Goal: Task Accomplishment & Management: Complete application form

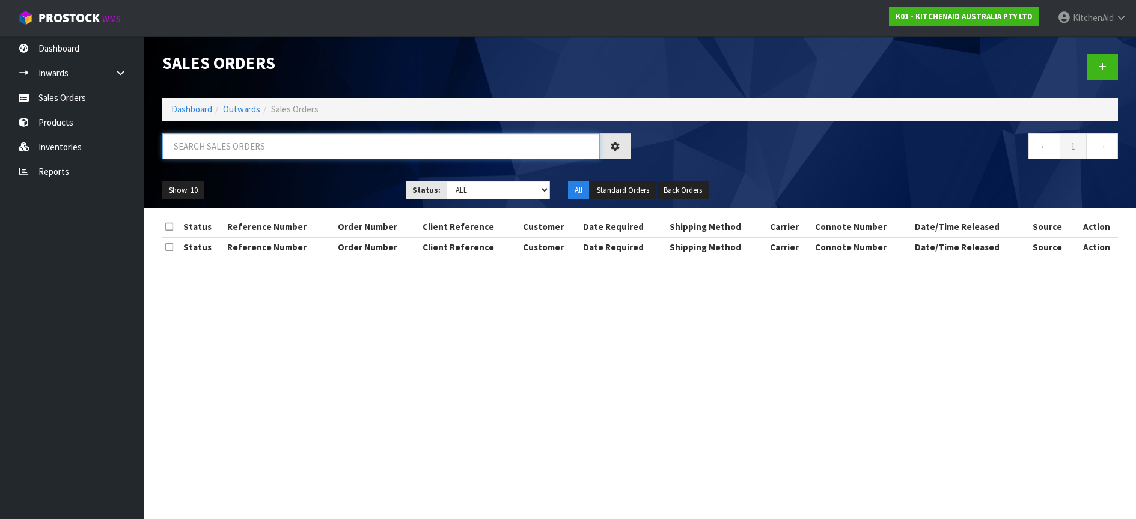
click at [183, 145] on input "text" at bounding box center [381, 146] width 438 height 26
paste input "NUH03005-POR"
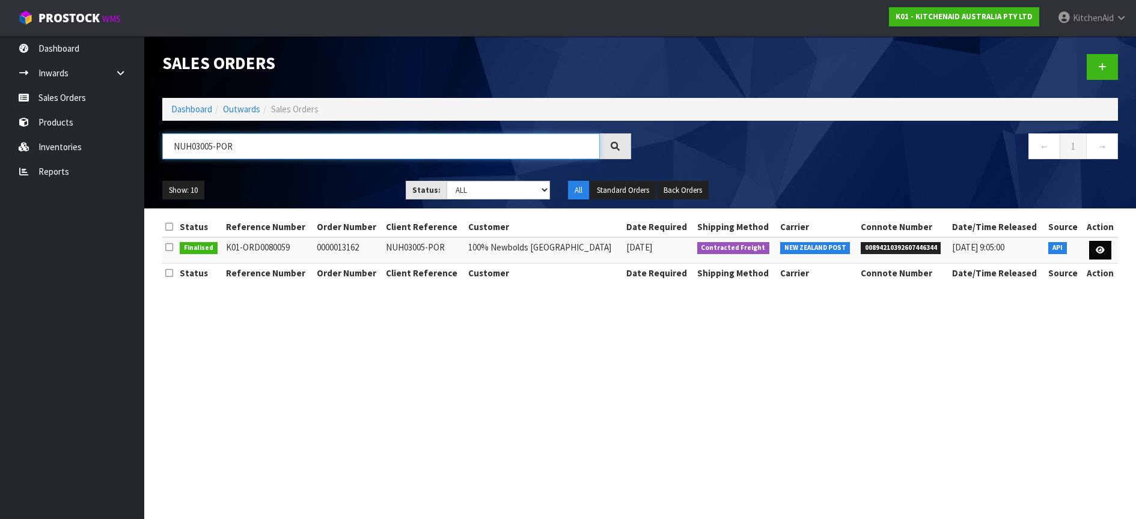
type input "NUH03005-POR"
click at [1104, 248] on link at bounding box center [1100, 250] width 22 height 19
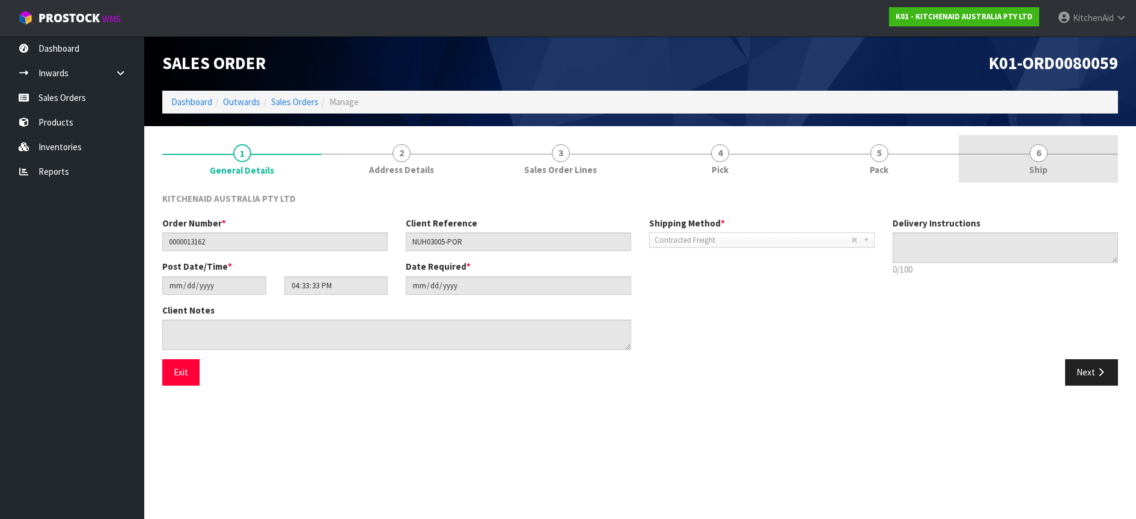
click at [1039, 154] on span "6" at bounding box center [1039, 153] width 18 height 18
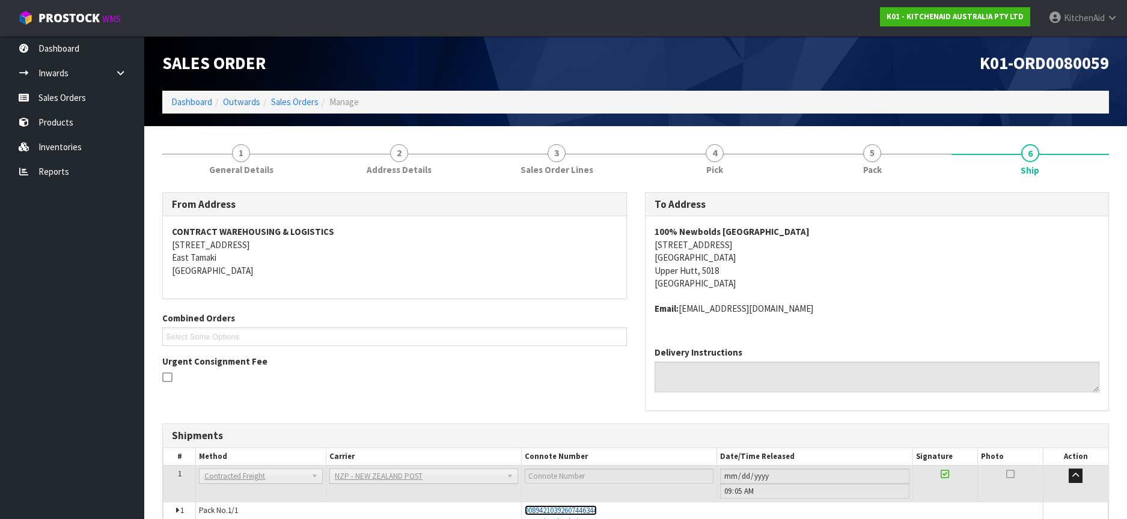
click at [542, 510] on span "00894210392607446344" at bounding box center [561, 511] width 72 height 10
click at [66, 98] on link "Sales Orders" at bounding box center [72, 97] width 144 height 25
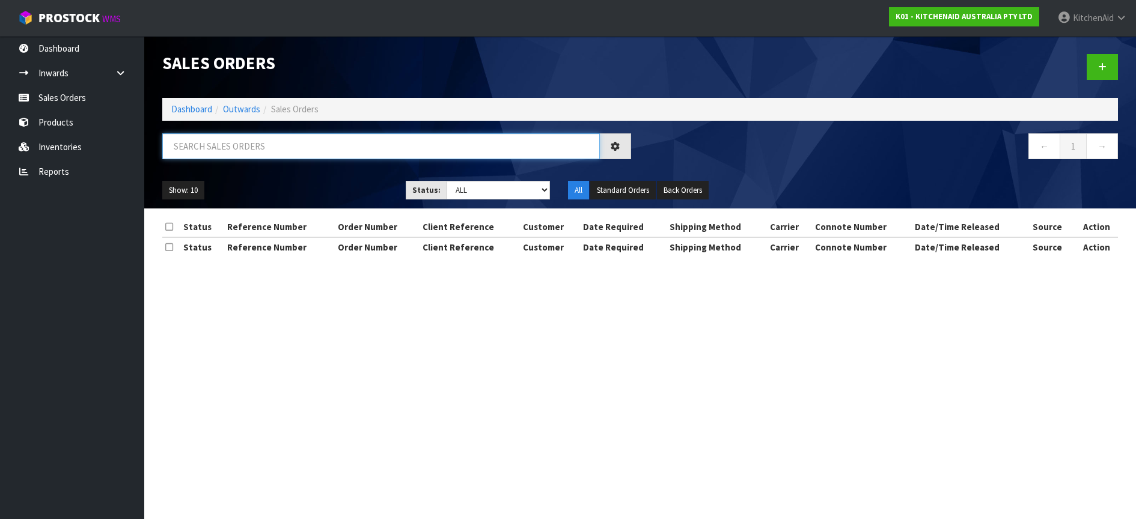
click at [207, 142] on input "text" at bounding box center [381, 146] width 438 height 26
paste input "423992"
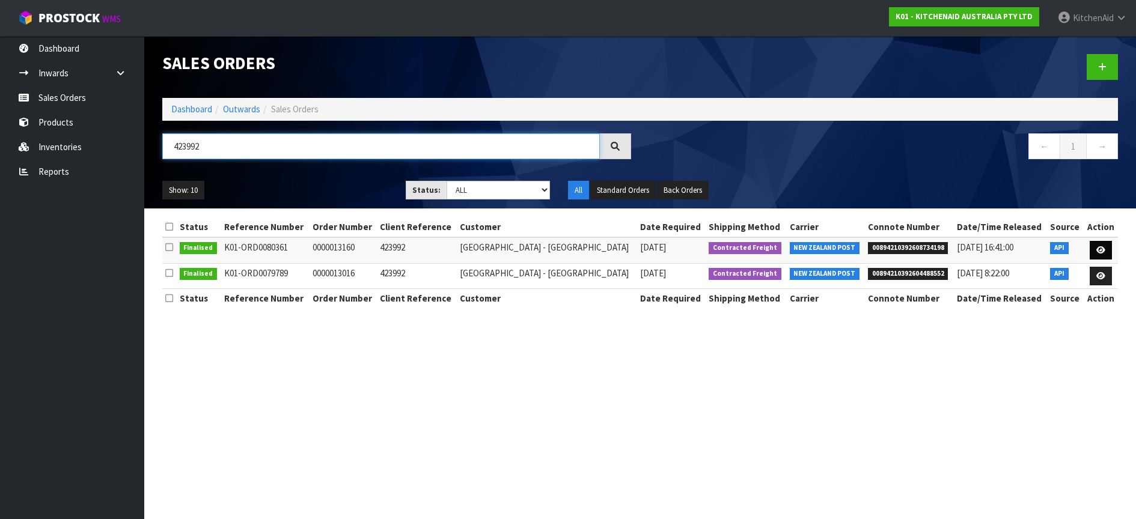
type input "423992"
click at [1105, 250] on link at bounding box center [1101, 250] width 22 height 19
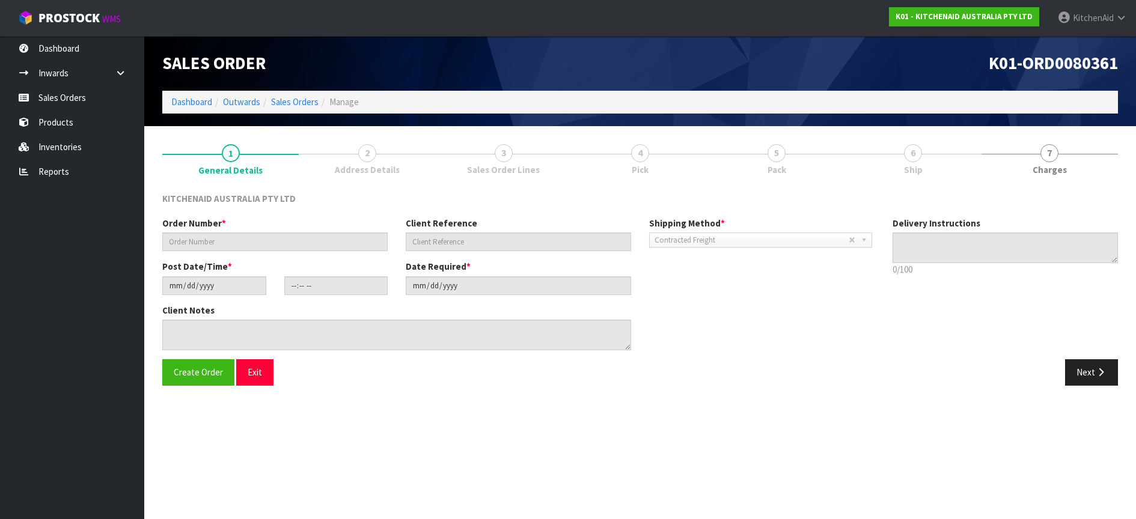
type input "0000013160"
type input "423992"
type input "[DATE]"
type input "12:33:49.000"
type input "[DATE]"
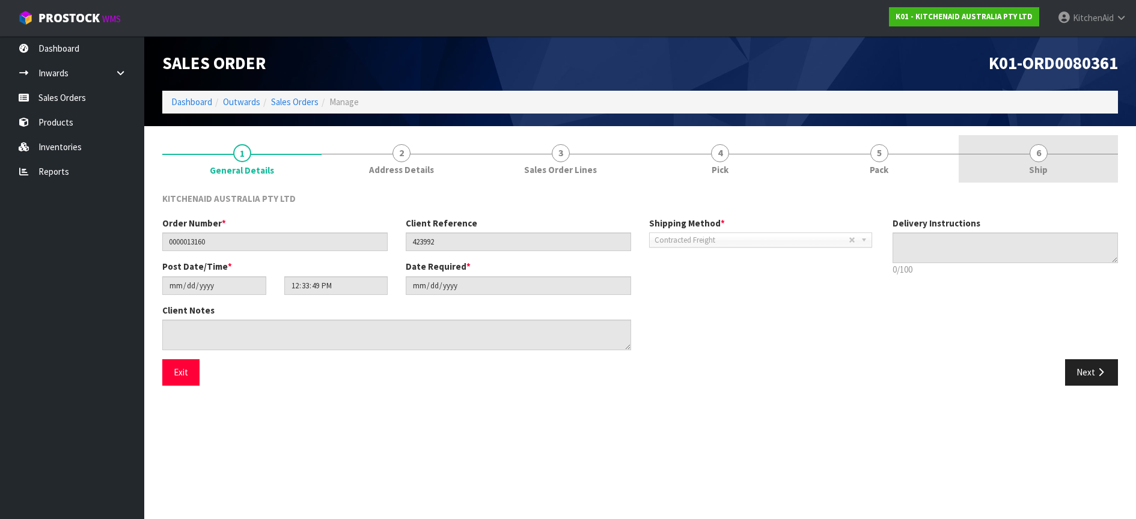
click at [1036, 153] on span "6" at bounding box center [1039, 153] width 18 height 18
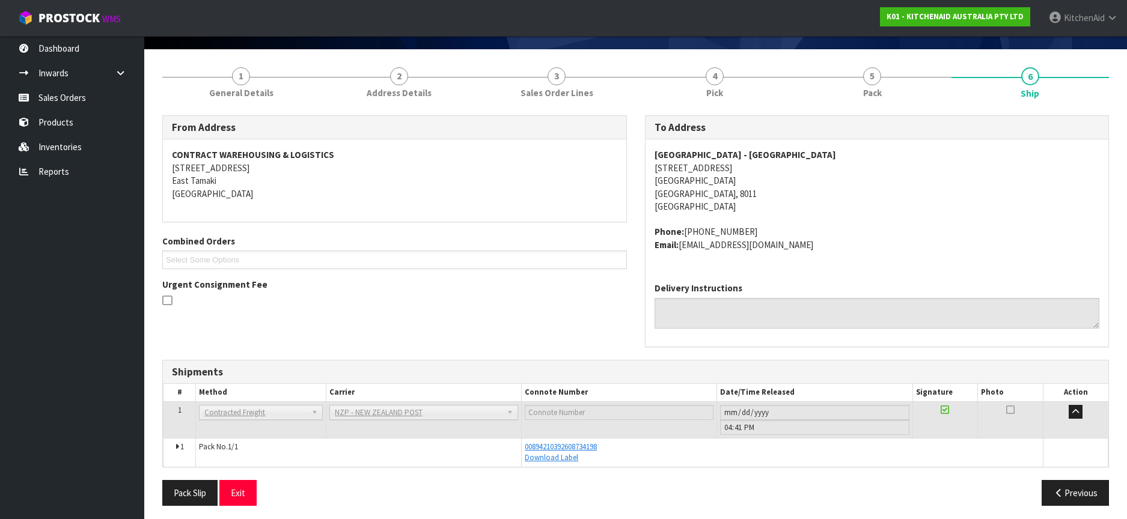
scroll to position [82, 0]
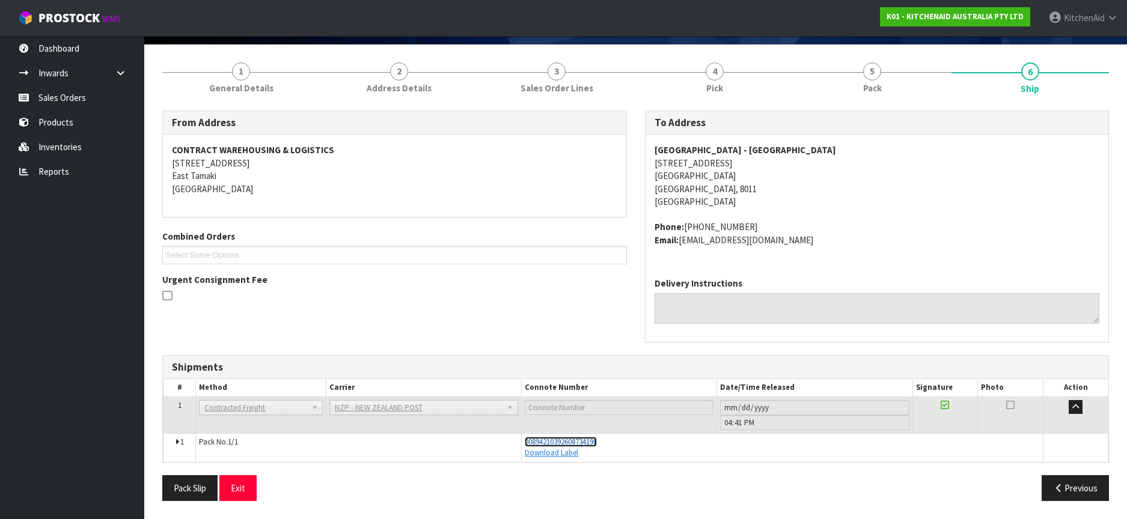
click at [547, 442] on span "00894210392608734198" at bounding box center [561, 442] width 72 height 10
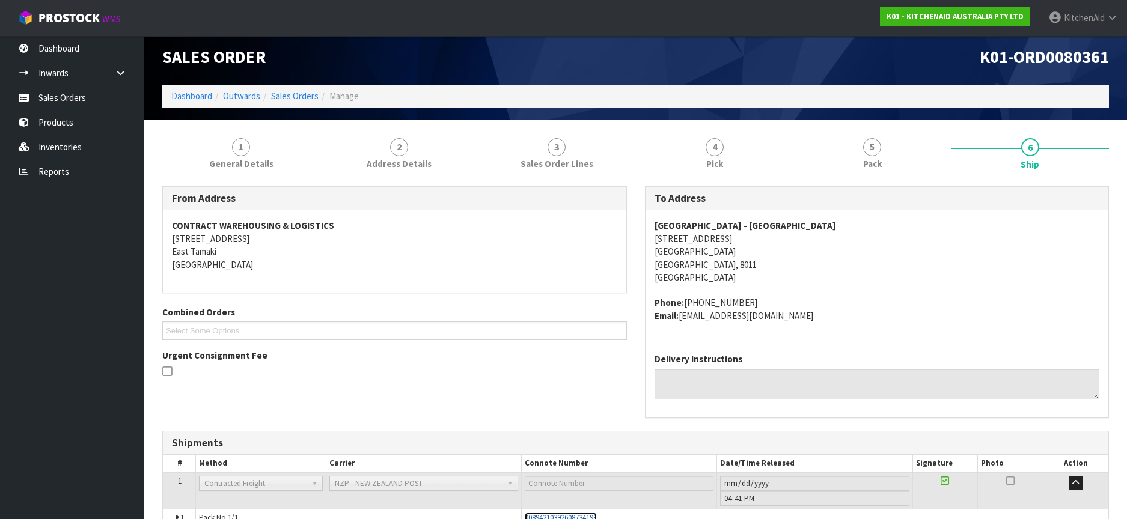
scroll to position [0, 0]
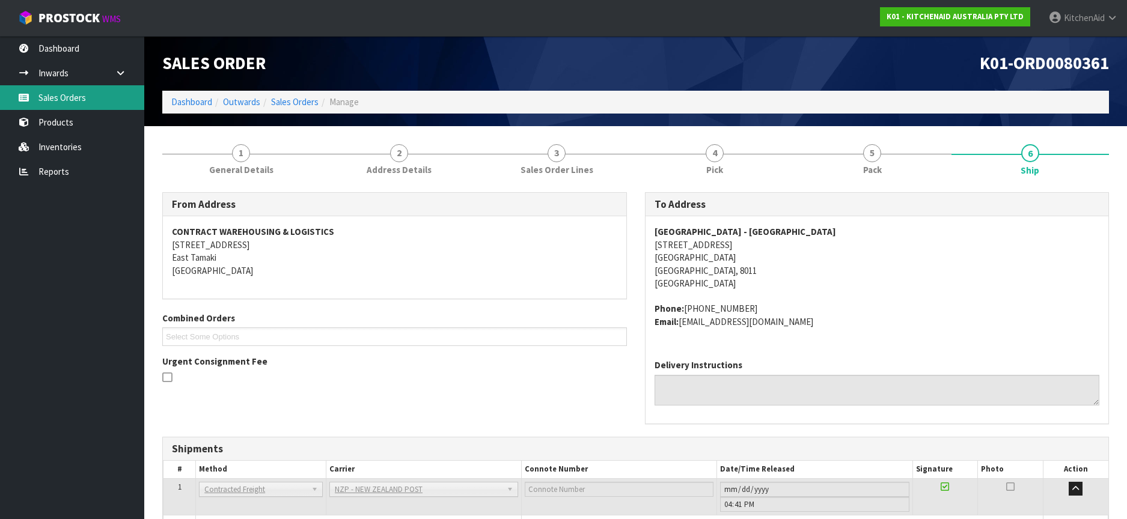
click at [54, 108] on link "Sales Orders" at bounding box center [72, 97] width 144 height 25
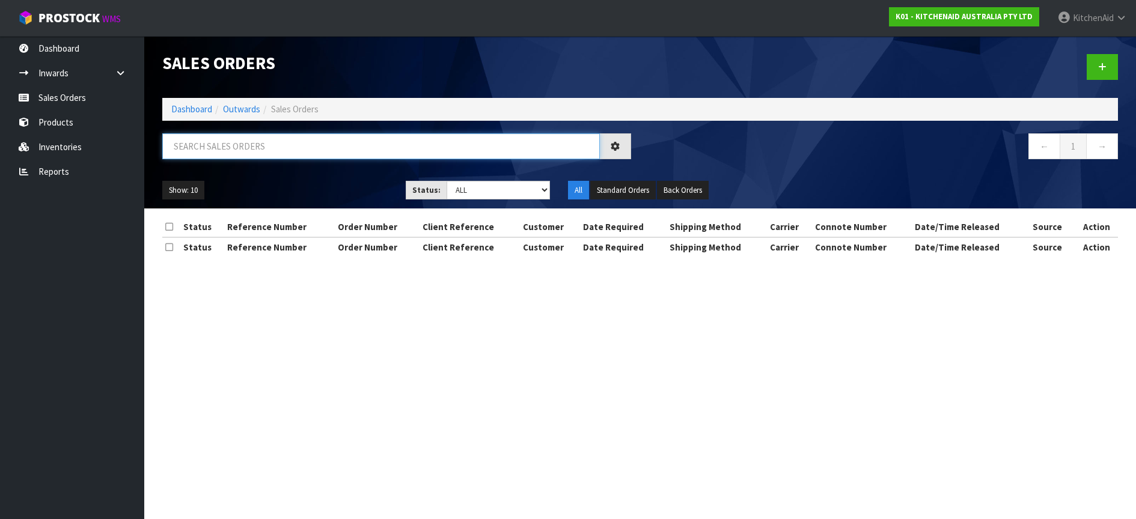
click at [218, 149] on input "text" at bounding box center [381, 146] width 438 height 26
paste input "HSN-7051"
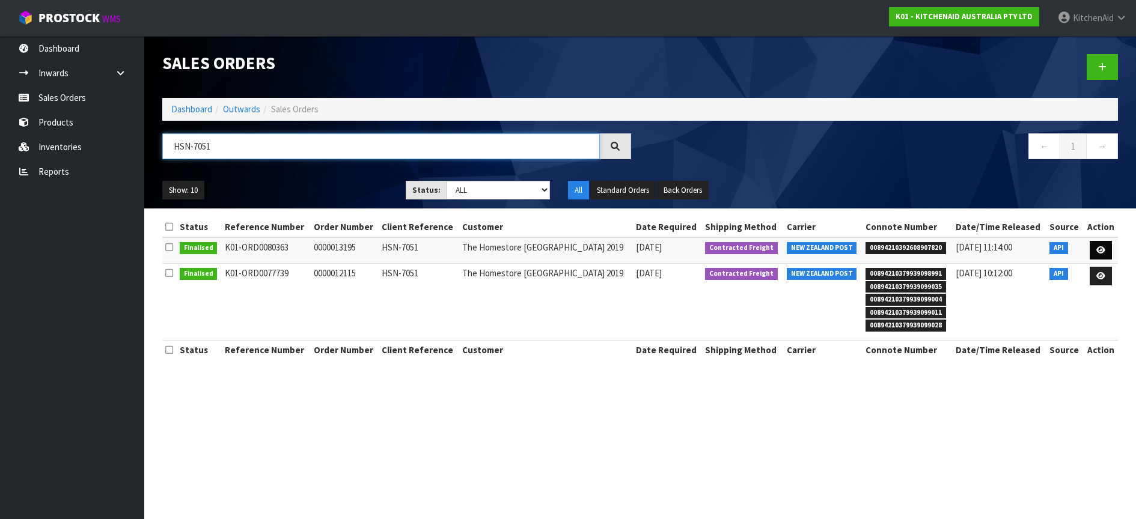
type input "HSN-7051"
click at [1105, 246] on link at bounding box center [1101, 250] width 22 height 19
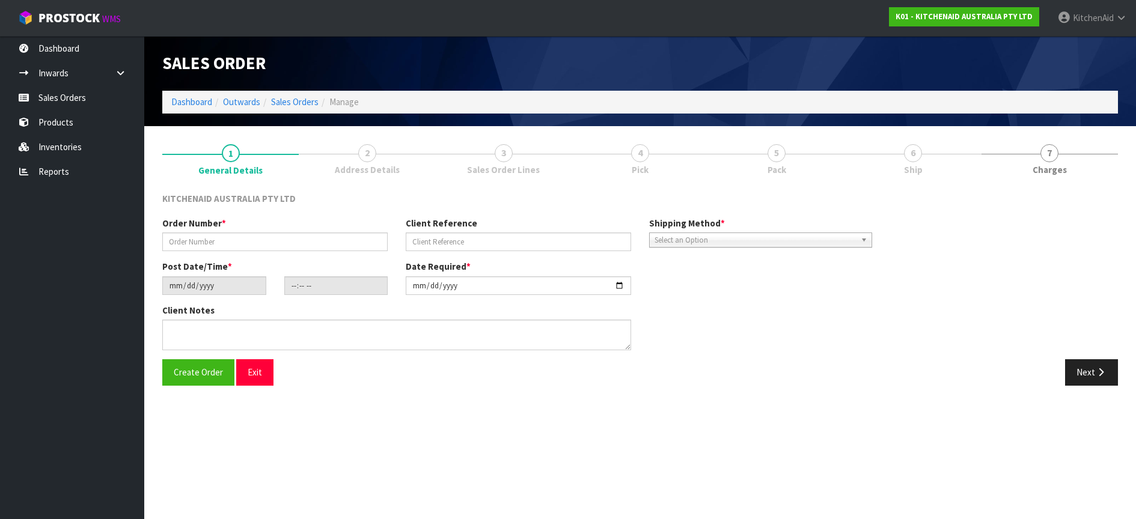
type input "0000013195"
type input "HSN-7051"
type input "[DATE]"
type input "12:33:58.000"
type input "[DATE]"
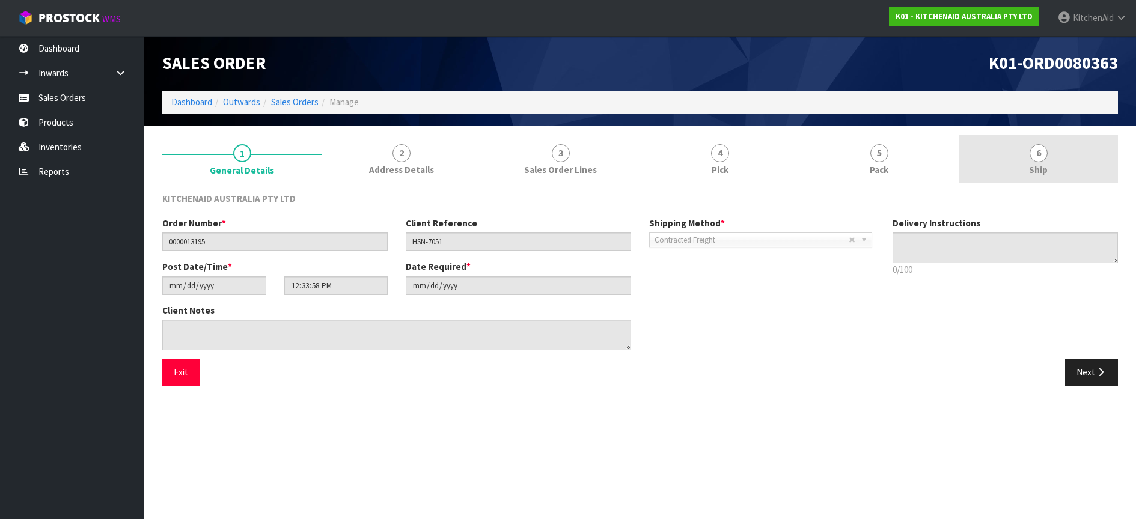
click at [1038, 156] on span "6" at bounding box center [1039, 153] width 18 height 18
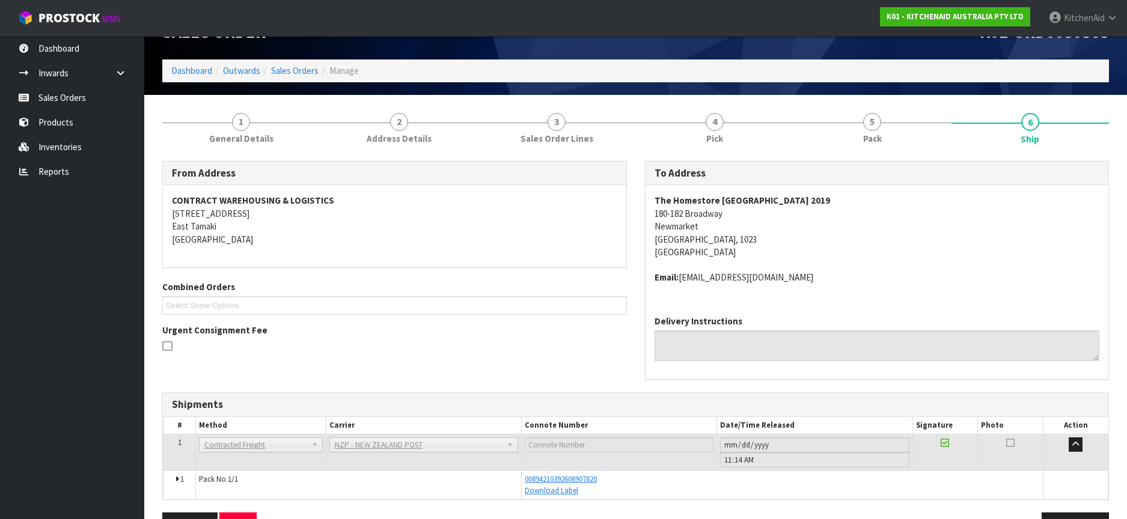
scroll to position [69, 0]
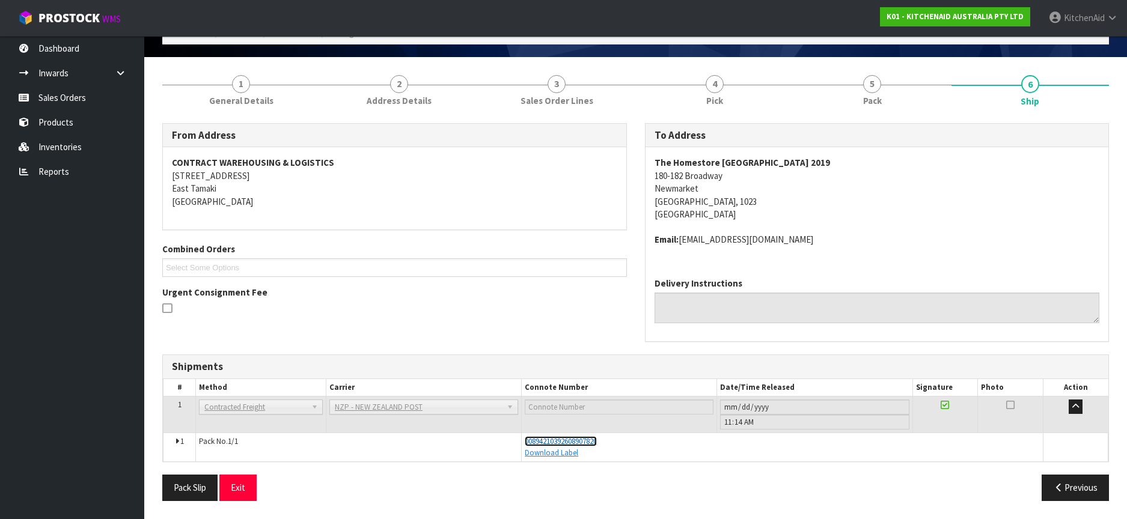
click at [576, 444] on span "00894210392608907820" at bounding box center [561, 441] width 72 height 10
click at [60, 121] on link "Products" at bounding box center [72, 122] width 144 height 25
